Goal: Book appointment/travel/reservation

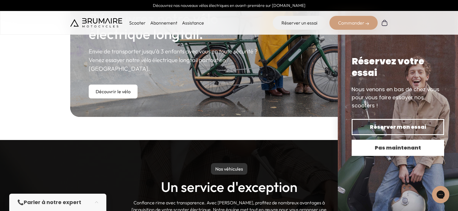
scroll to position [376, 0]
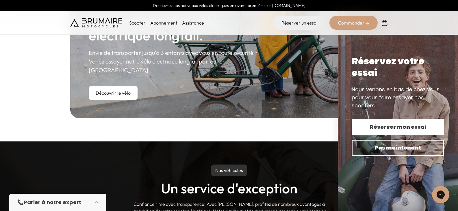
click at [406, 125] on span "Réserver mon essai" at bounding box center [398, 127] width 72 height 8
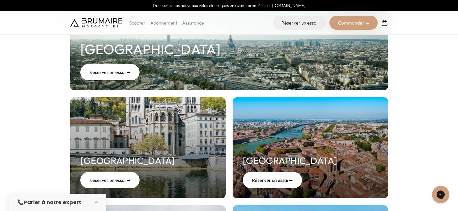
scroll to position [202, 0]
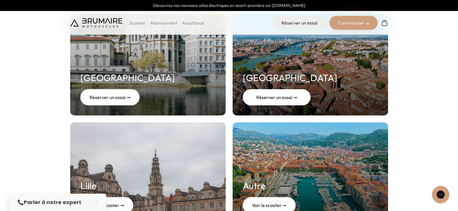
click at [280, 98] on div "Réserver un essai ➞" at bounding box center [277, 97] width 68 height 16
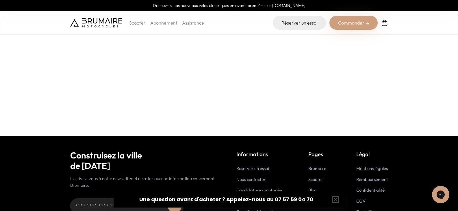
scroll to position [87, 0]
